Goal: Transaction & Acquisition: Purchase product/service

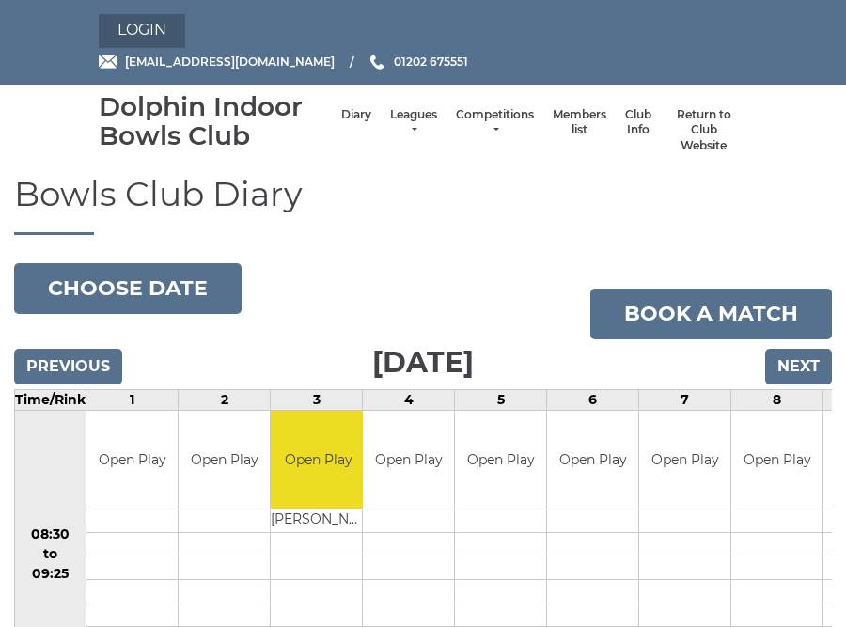
click at [158, 27] on link "Login" at bounding box center [142, 31] width 86 height 34
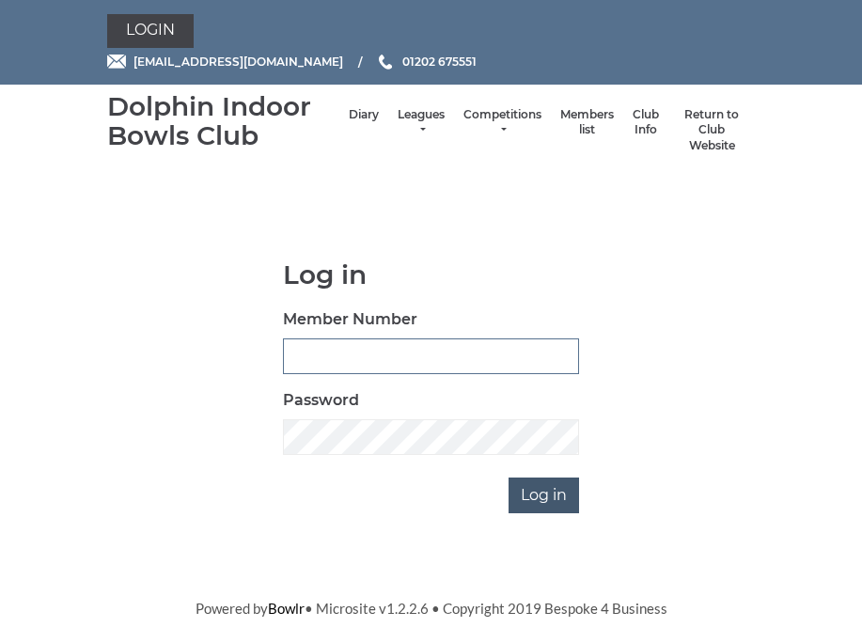
type input "3830"
click at [552, 499] on input "Log in" at bounding box center [543, 495] width 70 height 36
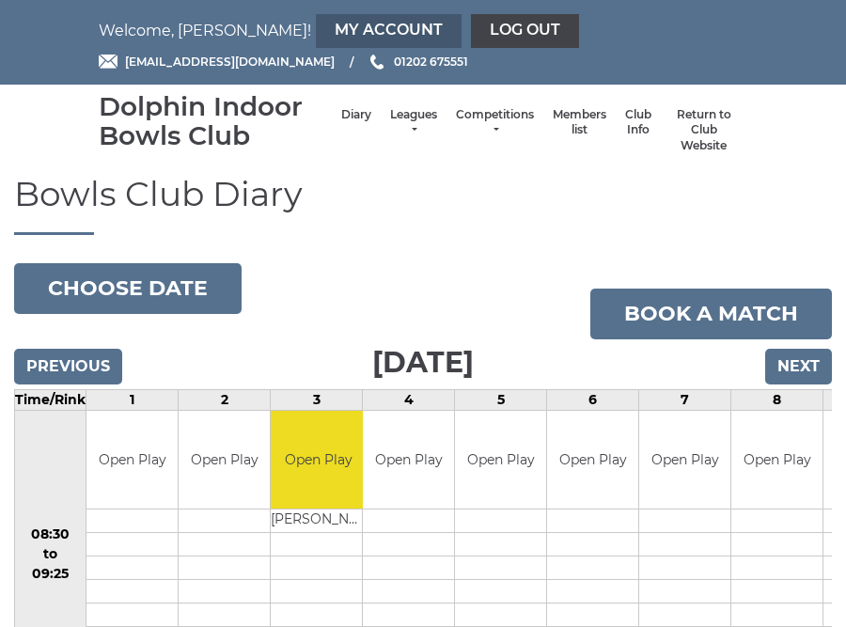
click at [316, 29] on link "My Account" at bounding box center [389, 31] width 146 height 34
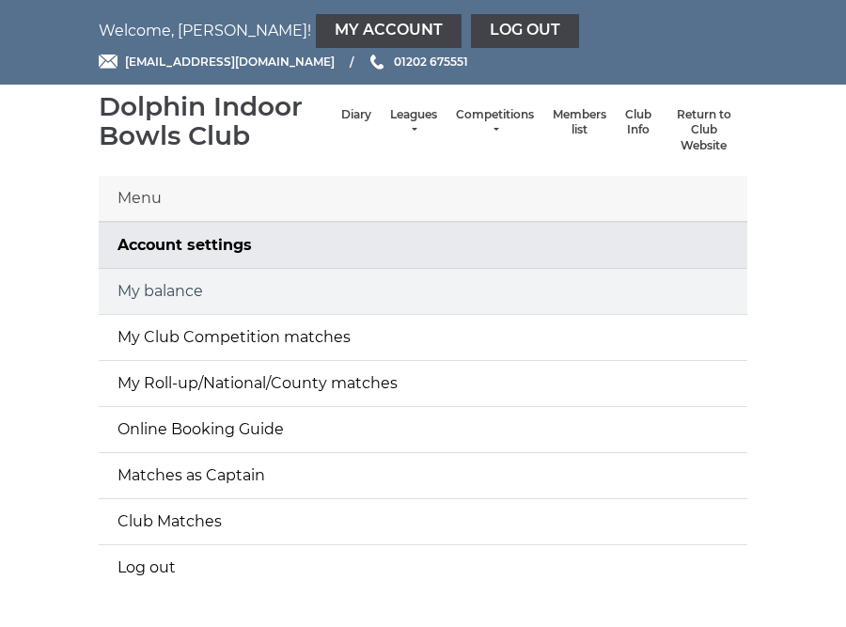
click at [144, 283] on link "My balance" at bounding box center [423, 291] width 648 height 45
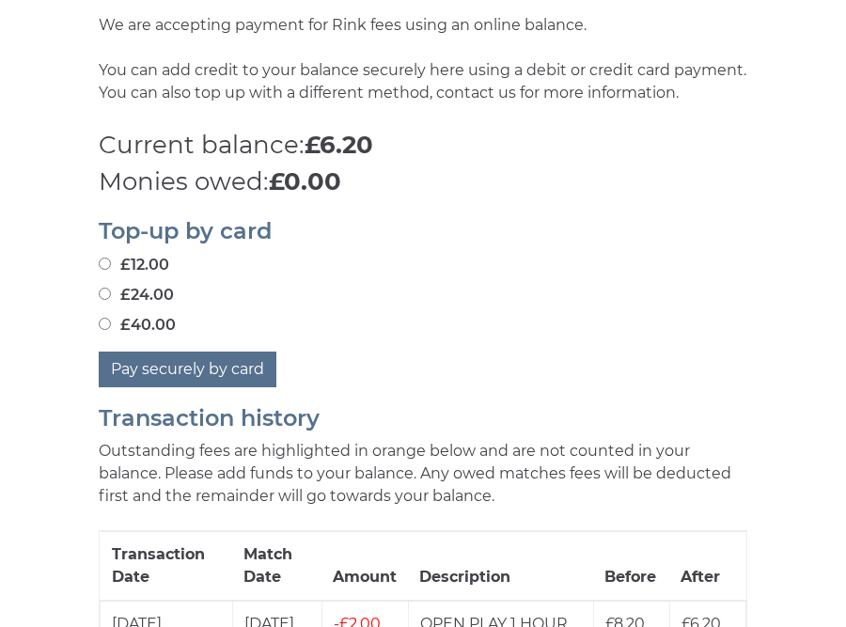
scroll to position [658, 0]
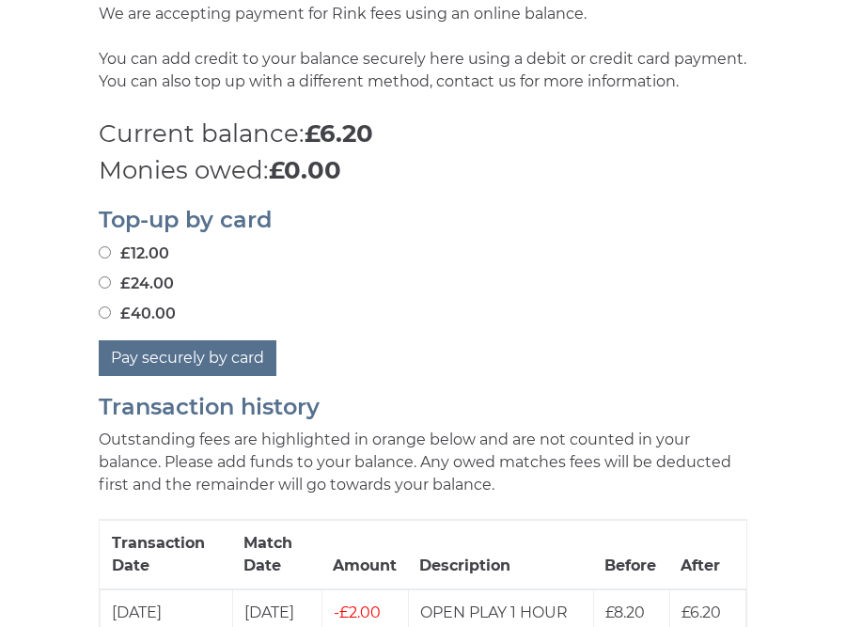
click at [107, 312] on input "£40.00" at bounding box center [105, 312] width 12 height 12
radio input "true"
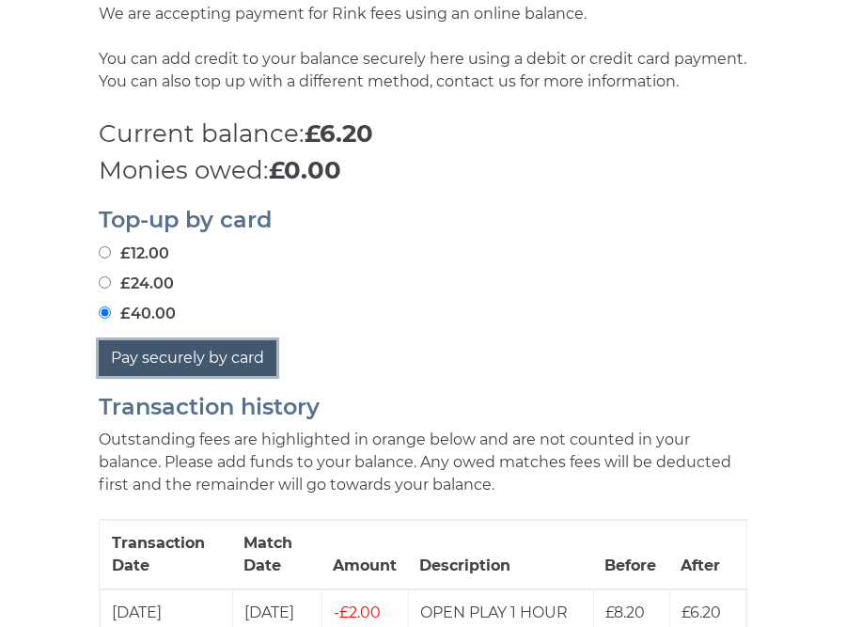
click at [194, 358] on button "Pay securely by card" at bounding box center [188, 358] width 178 height 36
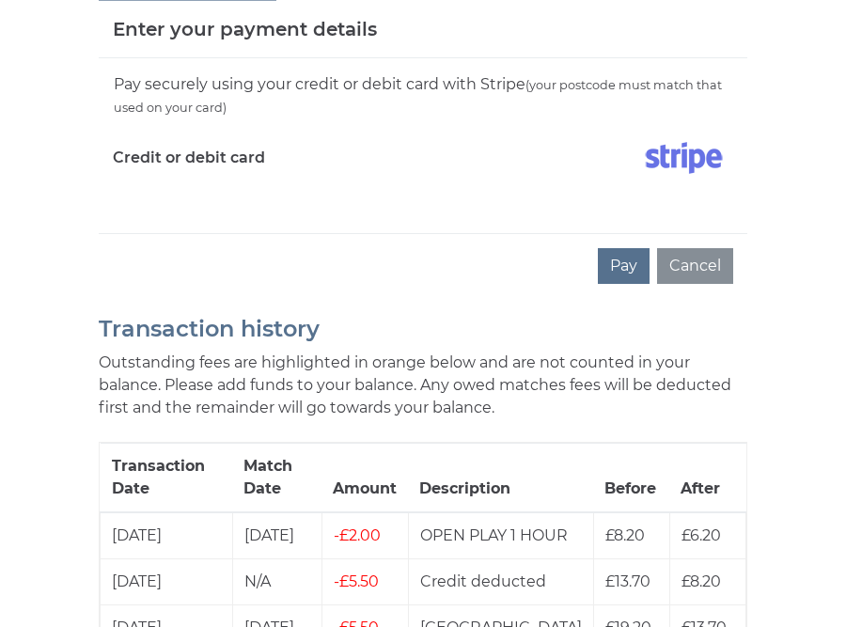
scroll to position [1033, 0]
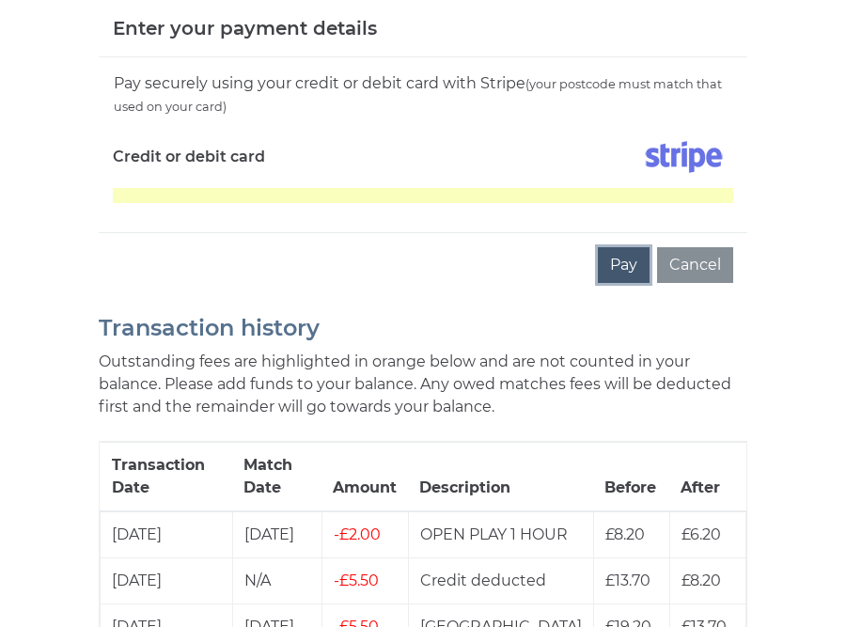
click at [628, 265] on button "Pay" at bounding box center [624, 265] width 52 height 36
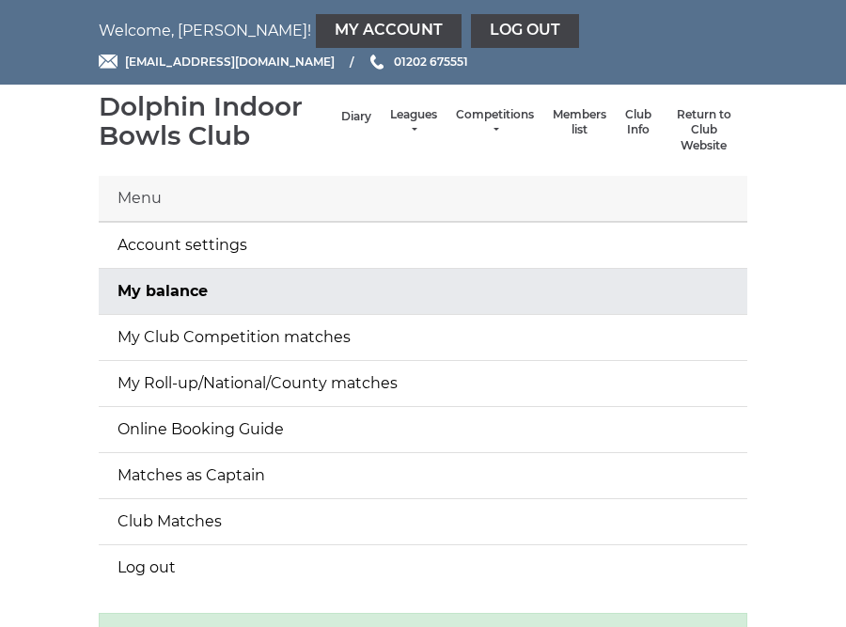
click at [355, 112] on link "Diary" at bounding box center [356, 117] width 30 height 16
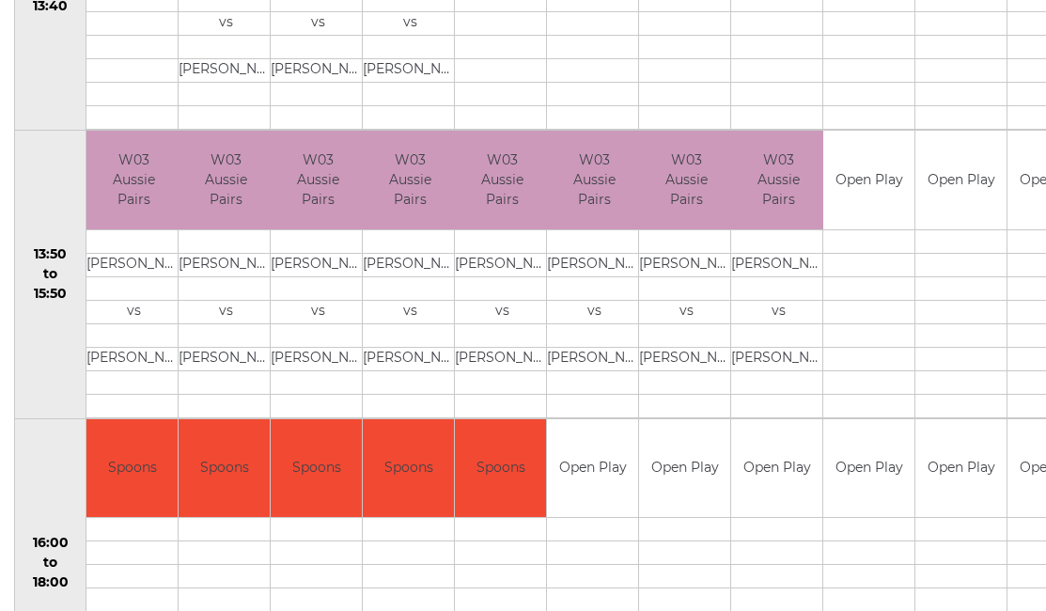
scroll to position [1221, 0]
